Goal: Navigation & Orientation: Find specific page/section

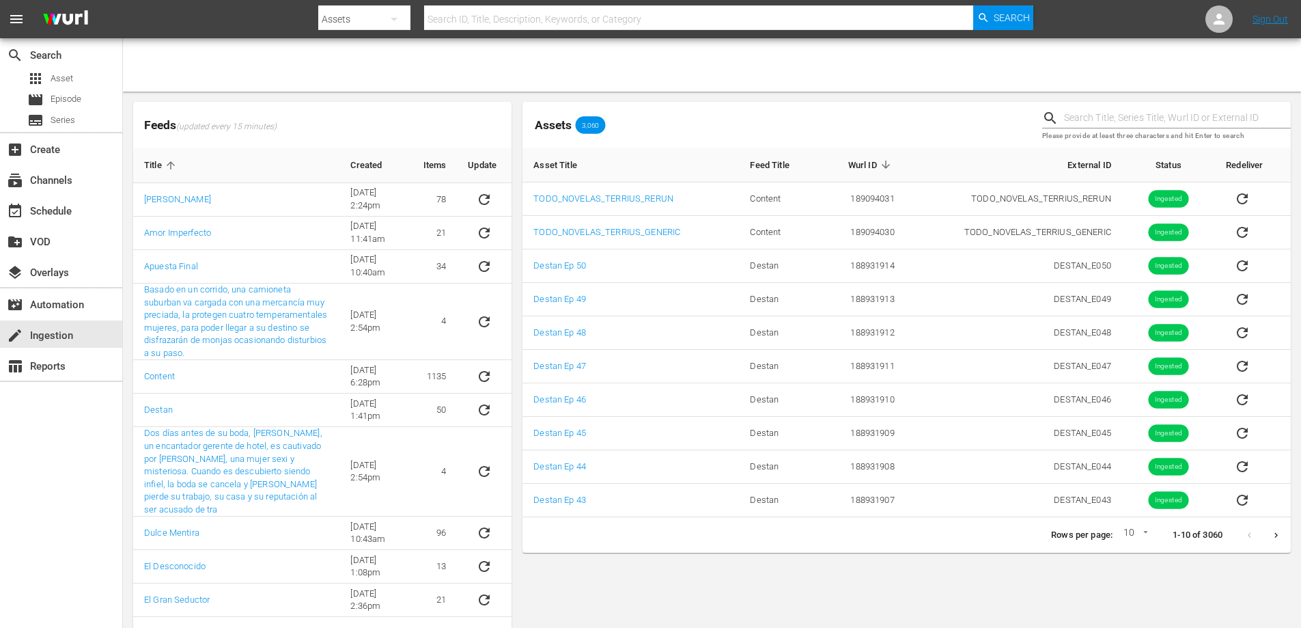
click at [865, 117] on div "Assets 3,060" at bounding box center [776, 125] width 508 height 22
click at [865, 122] on div "Assets 3,060" at bounding box center [776, 125] width 508 height 22
click at [860, 127] on div "Assets 3,060" at bounding box center [776, 125] width 508 height 22
click at [723, 585] on div "Assets 3,060 Please provide at least three characters and hit Enter to search A…" at bounding box center [906, 377] width 768 height 550
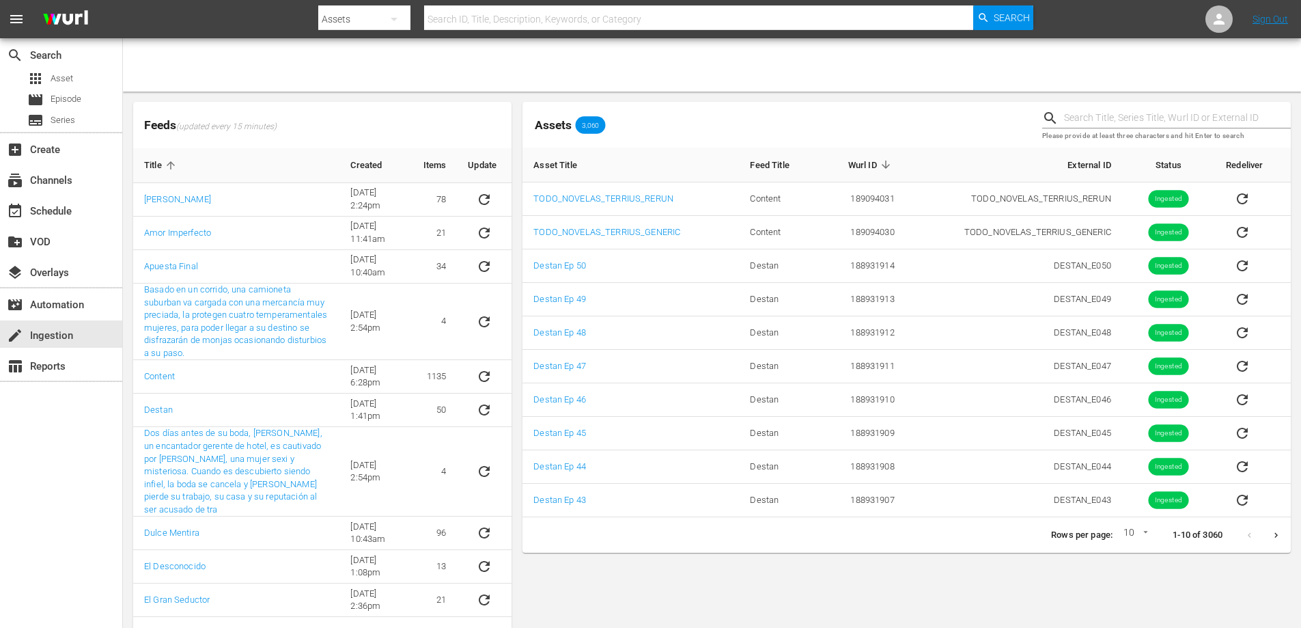
click at [726, 122] on div "Assets 3,060" at bounding box center [776, 125] width 508 height 22
click at [667, 120] on div "Assets 3,060" at bounding box center [776, 125] width 508 height 22
click at [631, 564] on div "Assets 3,060 Please provide at least three characters and hit Enter to search A…" at bounding box center [906, 377] width 768 height 550
click at [700, 128] on div "Assets 3,060" at bounding box center [776, 125] width 508 height 22
click at [731, 573] on div "Assets 3,060 Please provide at least three characters and hit Enter to search A…" at bounding box center [906, 377] width 768 height 550
